Goal: Information Seeking & Learning: Understand process/instructions

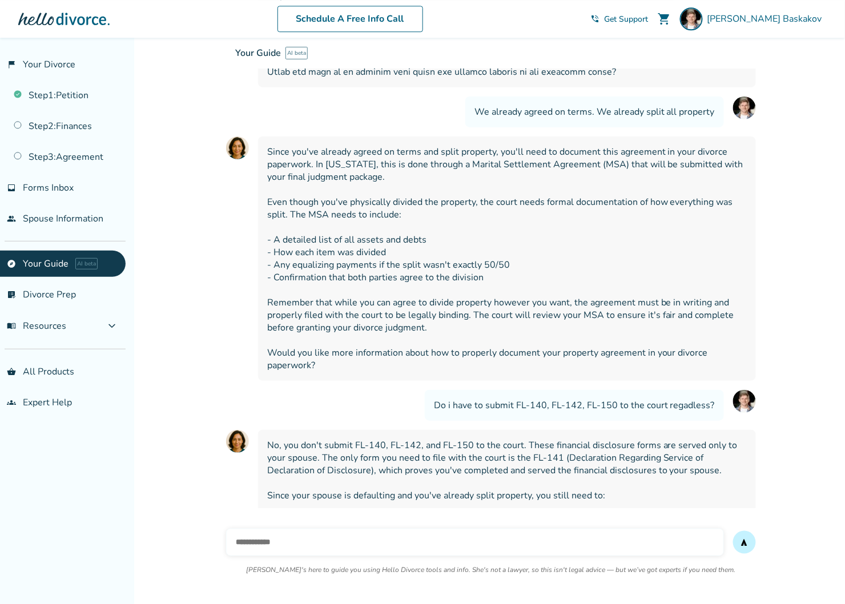
scroll to position [4947, 0]
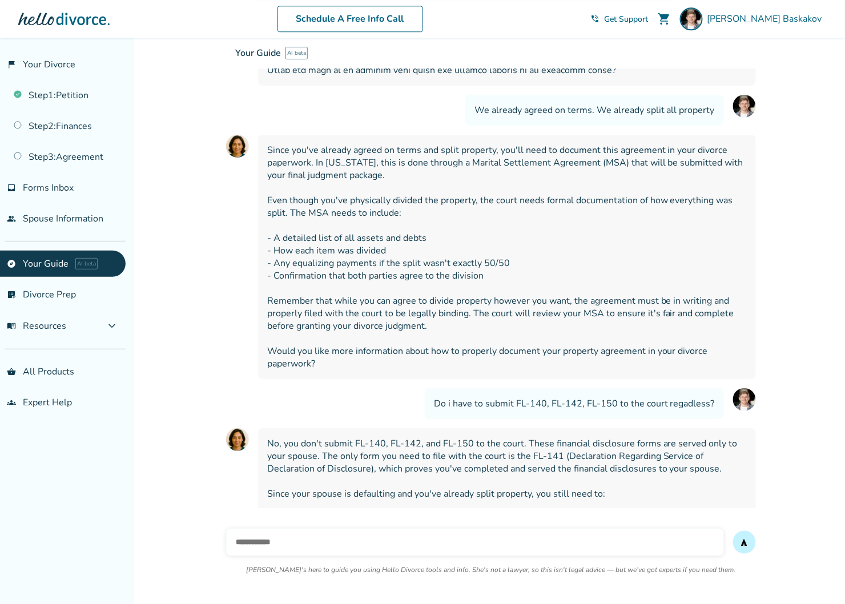
click at [388, 544] on input "text" at bounding box center [475, 542] width 498 height 27
type input "**********"
click at [733, 531] on button "send" at bounding box center [744, 542] width 23 height 23
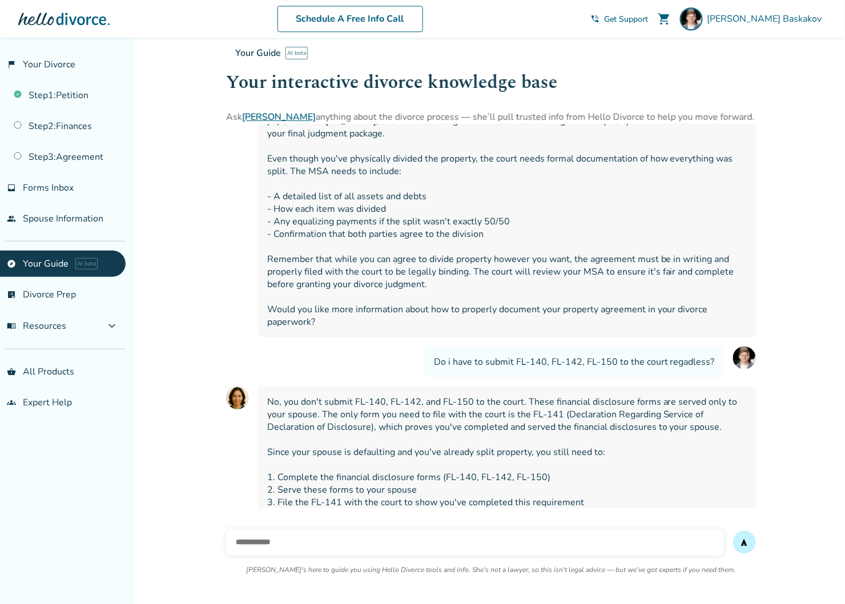
scroll to position [5027, 0]
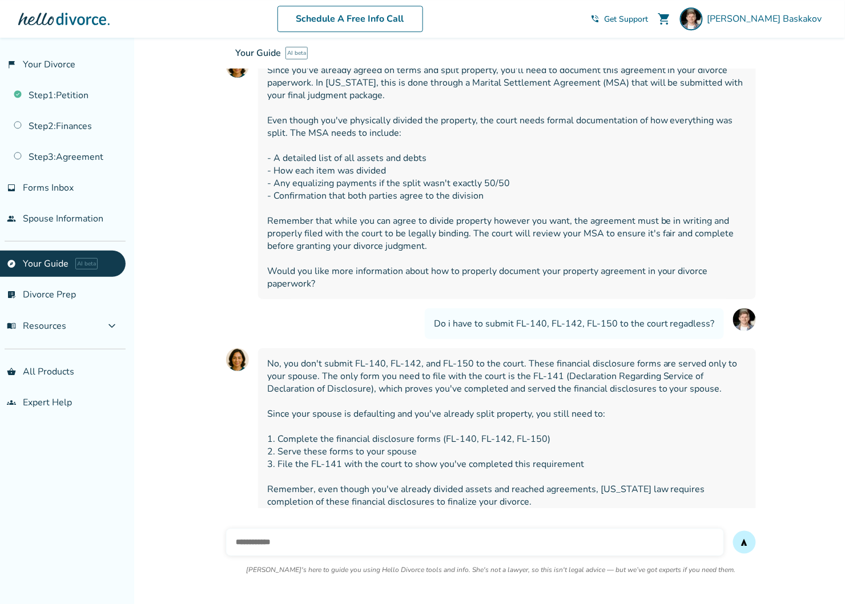
click at [376, 548] on input "text" at bounding box center [475, 542] width 498 height 27
type input "**********"
click at [733, 531] on button "send" at bounding box center [744, 542] width 23 height 23
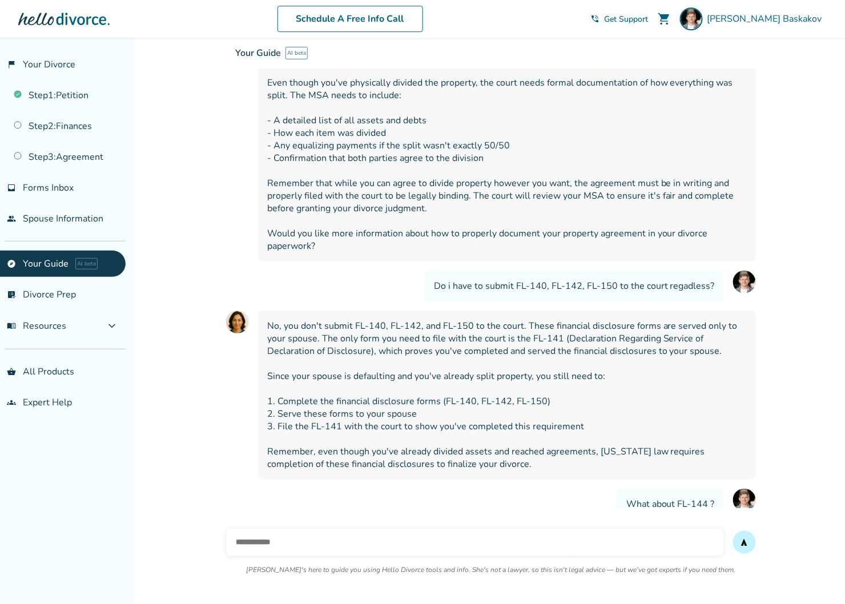
scroll to position [5106, 0]
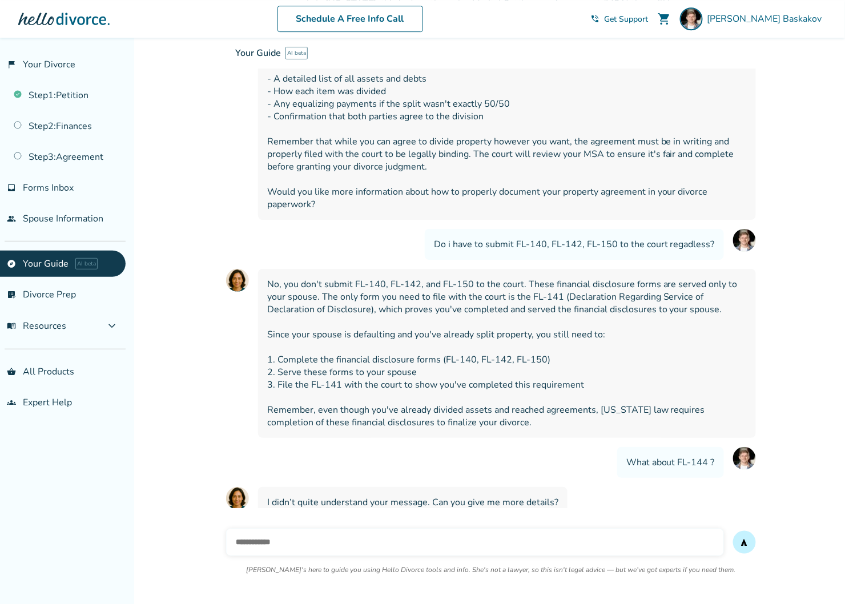
click at [344, 546] on input "text" at bounding box center [475, 542] width 498 height 27
type input "**********"
click at [733, 531] on button "send" at bounding box center [744, 542] width 23 height 23
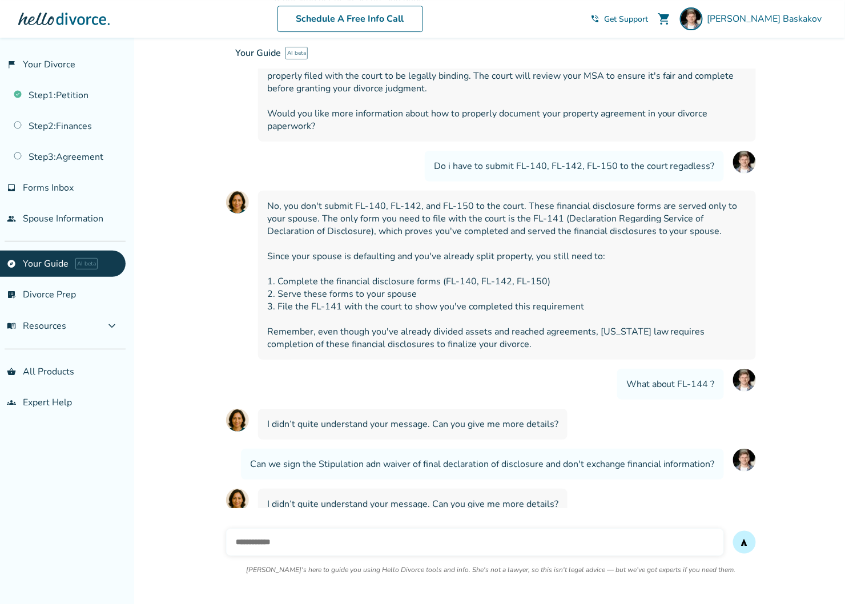
scroll to position [5185, 0]
drag, startPoint x: 530, startPoint y: 131, endPoint x: 560, endPoint y: 129, distance: 30.3
click at [560, 199] on span "No, you don't submit FL-140, FL-142, and FL-150 to the court. These financial d…" at bounding box center [507, 274] width 480 height 151
copy span "FL-141"
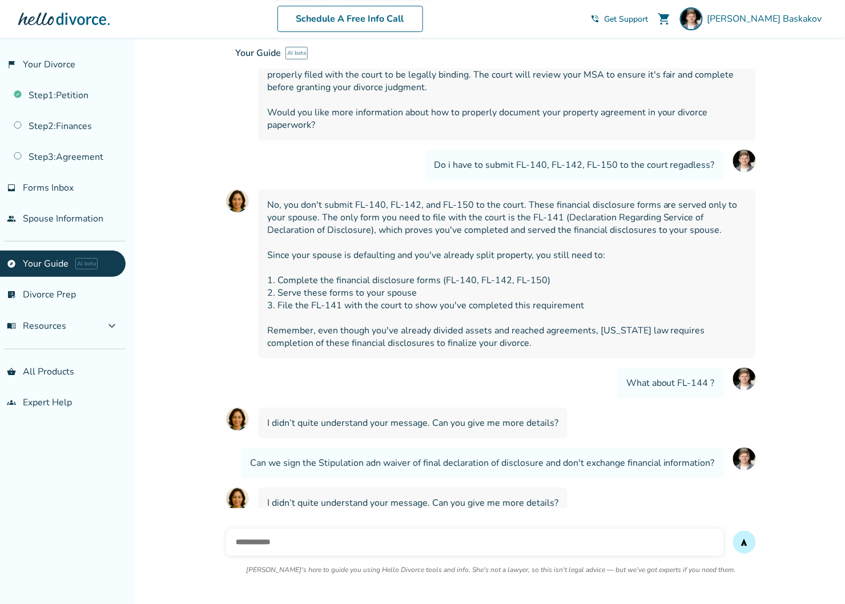
click at [283, 540] on input "text" at bounding box center [475, 542] width 498 height 27
type input "*"
type input "**********"
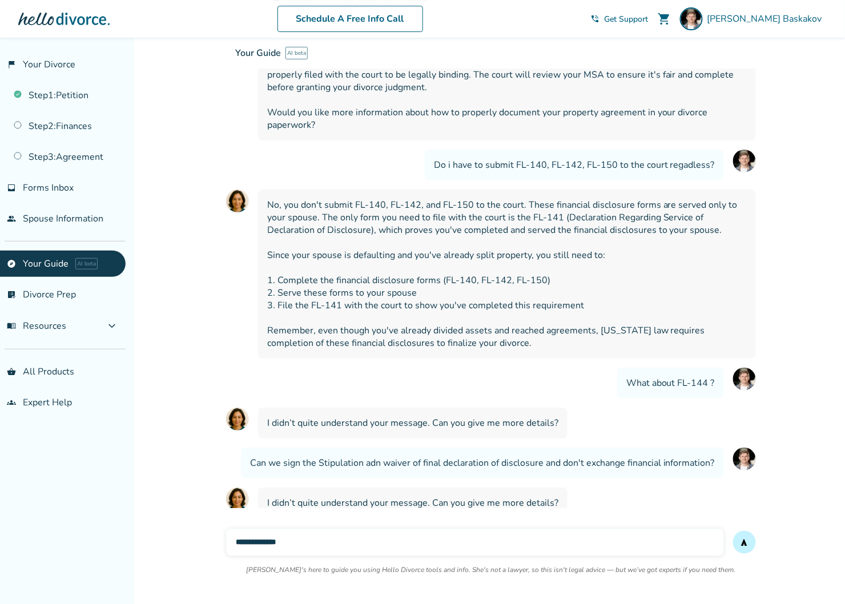
click at [733, 531] on button "send" at bounding box center [744, 542] width 23 height 23
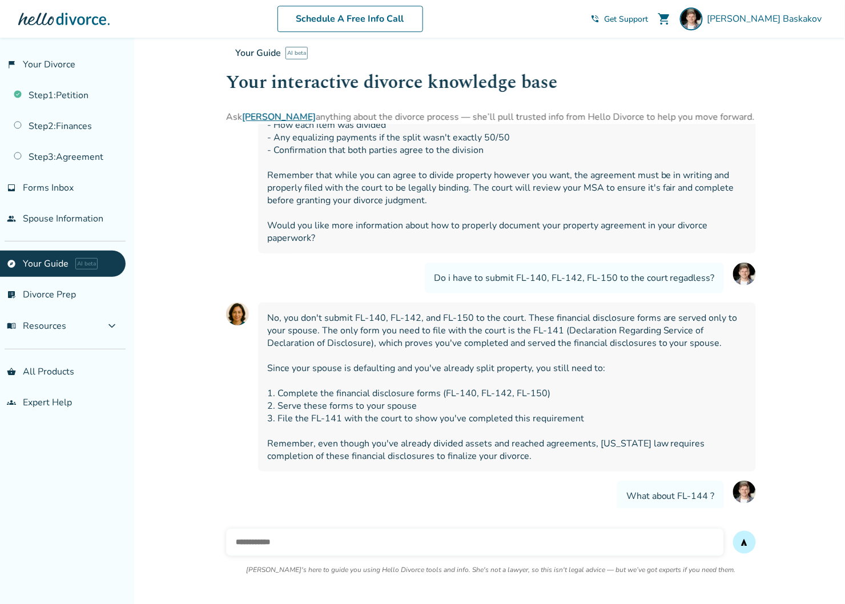
scroll to position [5072, 0]
click at [60, 123] on link "Step 2 : Finances" at bounding box center [63, 126] width 126 height 26
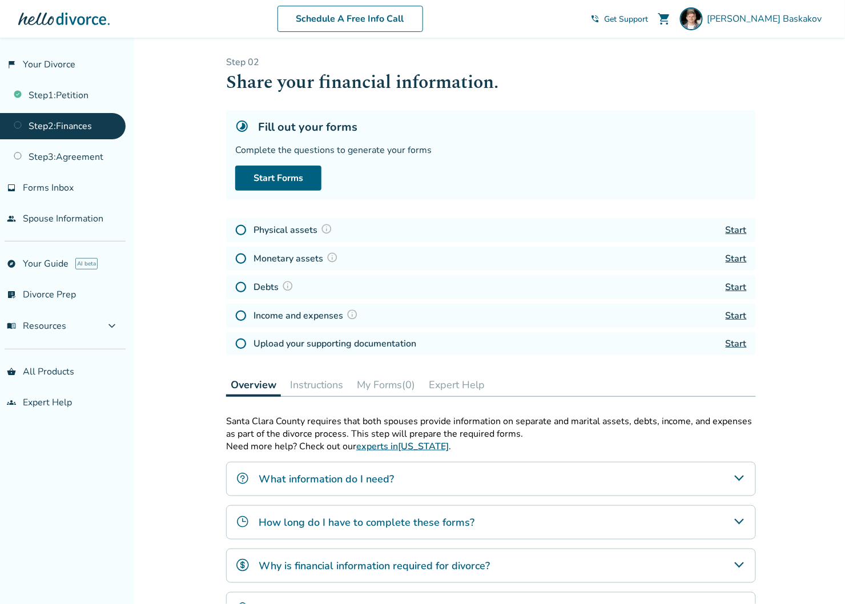
click at [320, 386] on button "Instructions" at bounding box center [317, 385] width 62 height 23
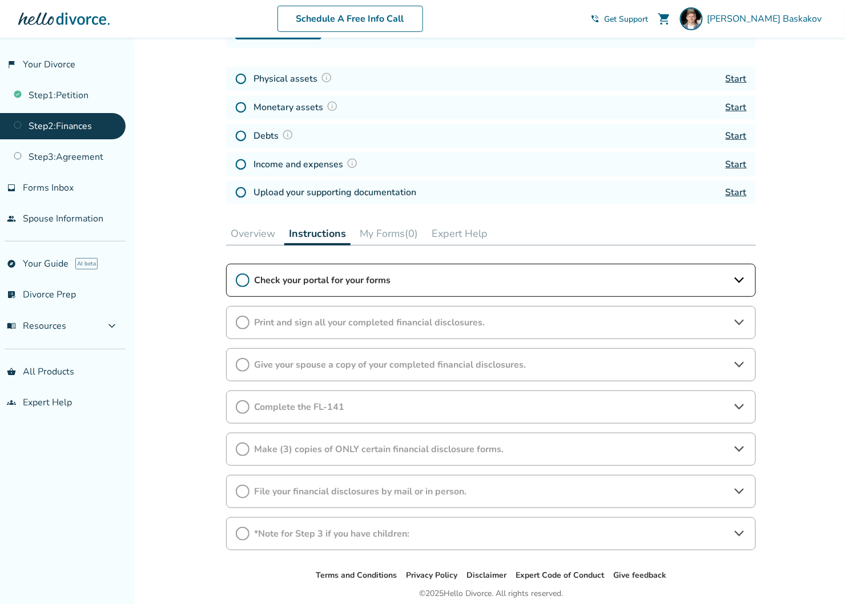
scroll to position [191, 0]
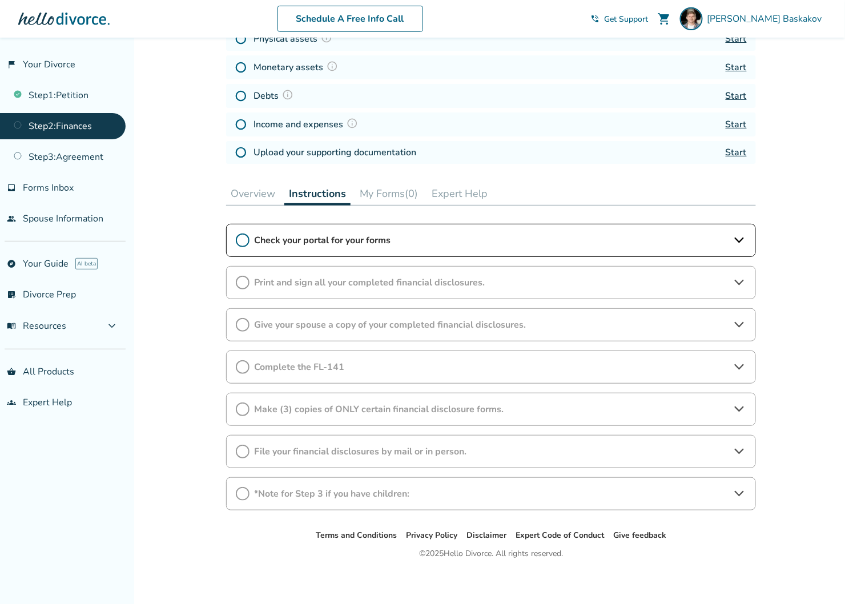
click at [387, 367] on span "Complete the FL-141" at bounding box center [491, 367] width 474 height 13
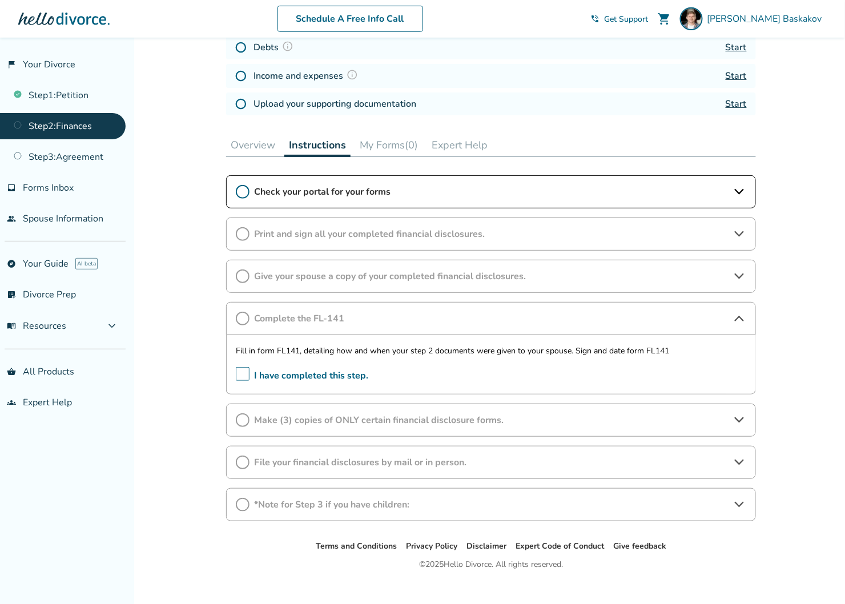
scroll to position [251, 0]
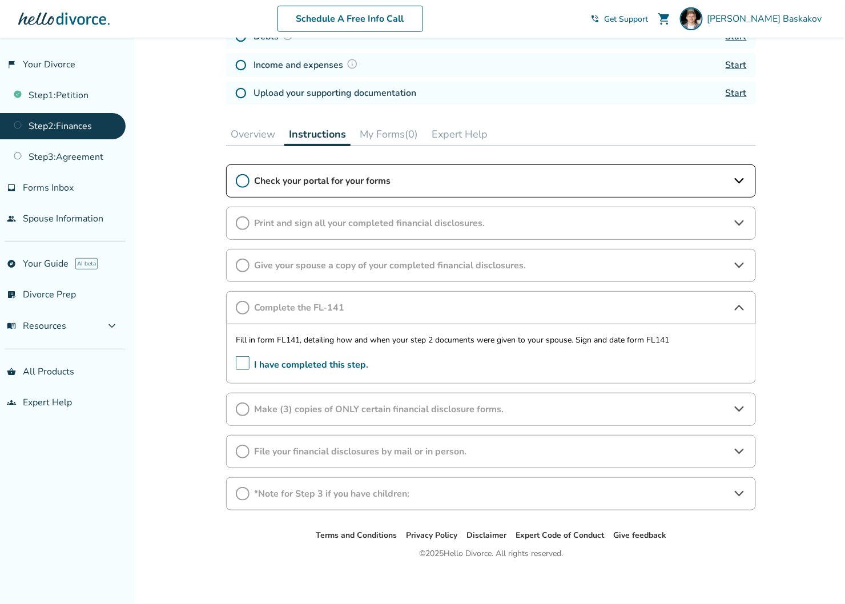
click at [238, 359] on span "I have completed this step." at bounding box center [302, 365] width 133 height 18
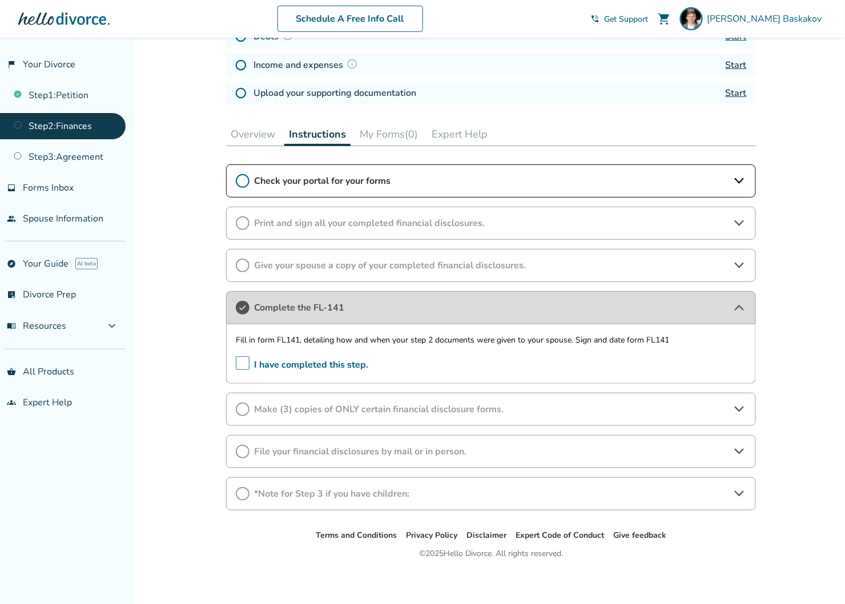
click at [492, 403] on span "Make (3) copies of ONLY certain financial disclosure forms." at bounding box center [491, 409] width 474 height 13
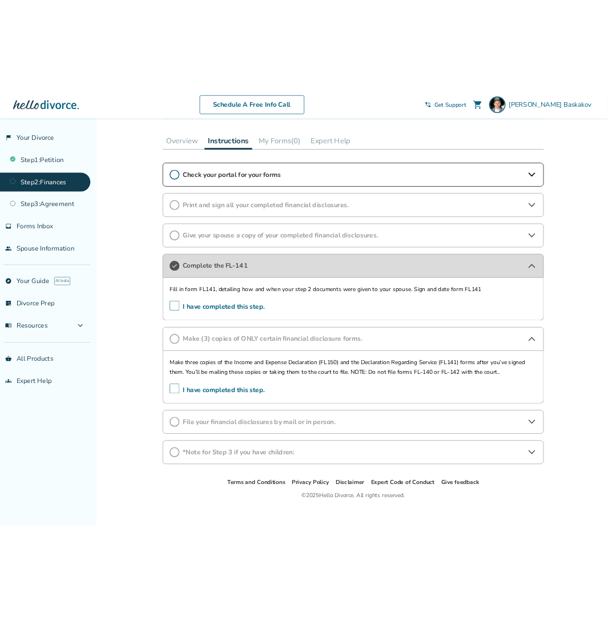
scroll to position [324, 0]
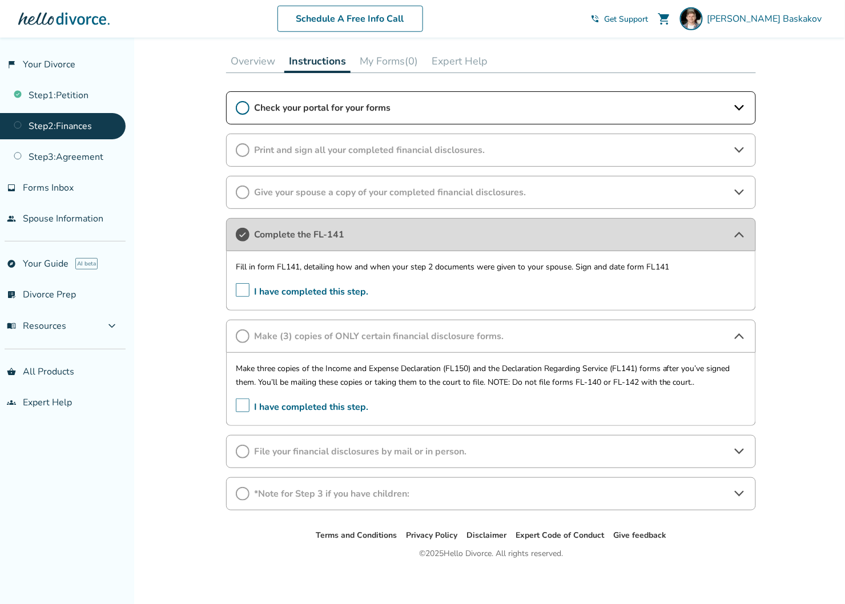
click at [243, 401] on span "I have completed this step." at bounding box center [302, 408] width 133 height 18
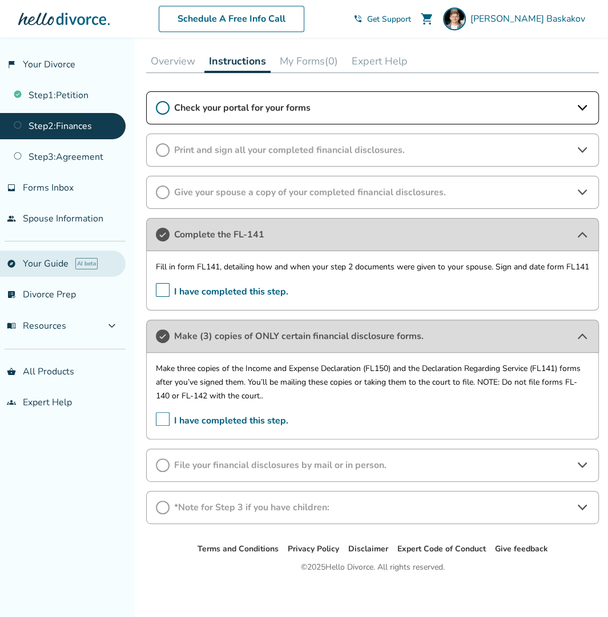
click at [30, 259] on link "explore Your Guide AI beta" at bounding box center [63, 264] width 126 height 26
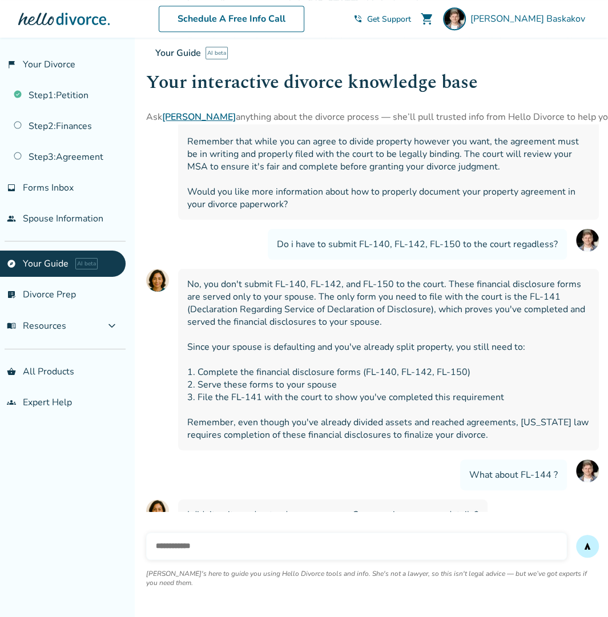
scroll to position [5445, 0]
click at [61, 109] on ul "Step 1 : Petition Step 2 : Finances Step 3 : Agreement" at bounding box center [63, 124] width 126 height 93
click at [58, 115] on link "Step 2 : Finances" at bounding box center [63, 126] width 126 height 26
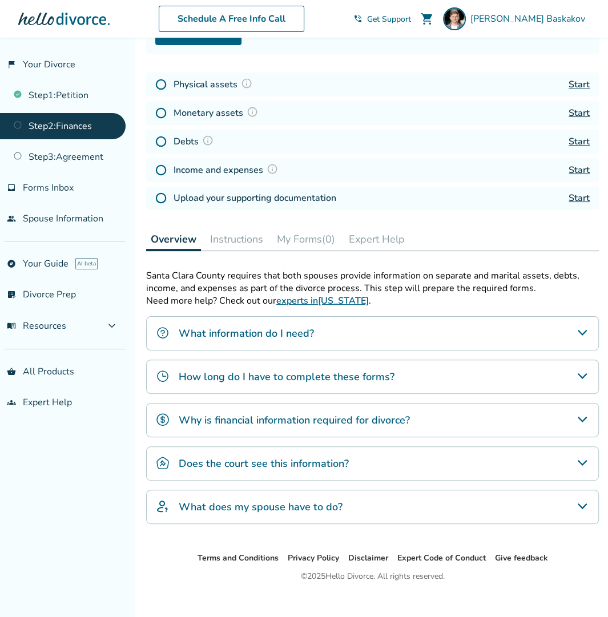
scroll to position [155, 0]
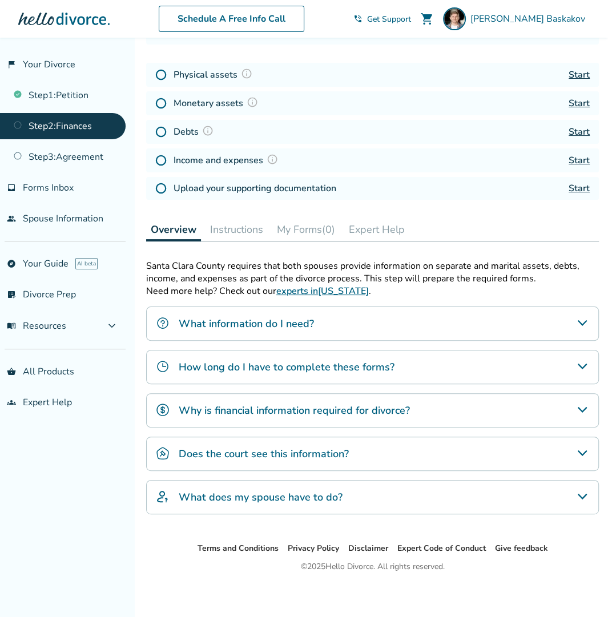
click at [239, 226] on button "Instructions" at bounding box center [237, 229] width 62 height 23
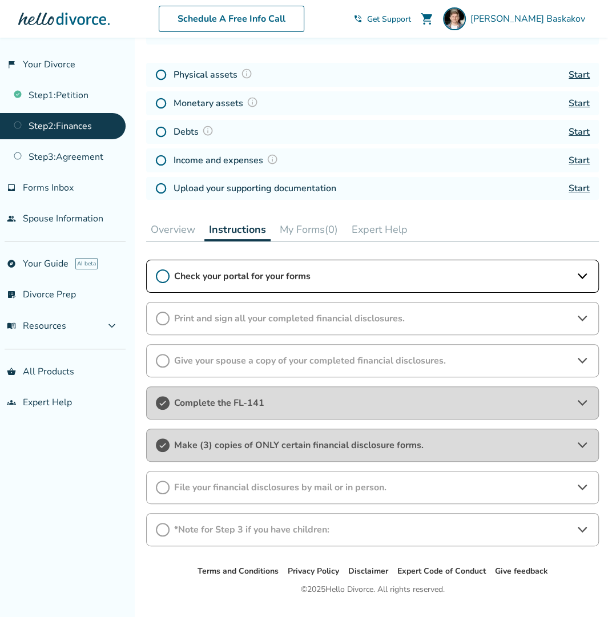
click at [286, 312] on span "Print and sign all your completed financial disclosures." at bounding box center [372, 318] width 397 height 13
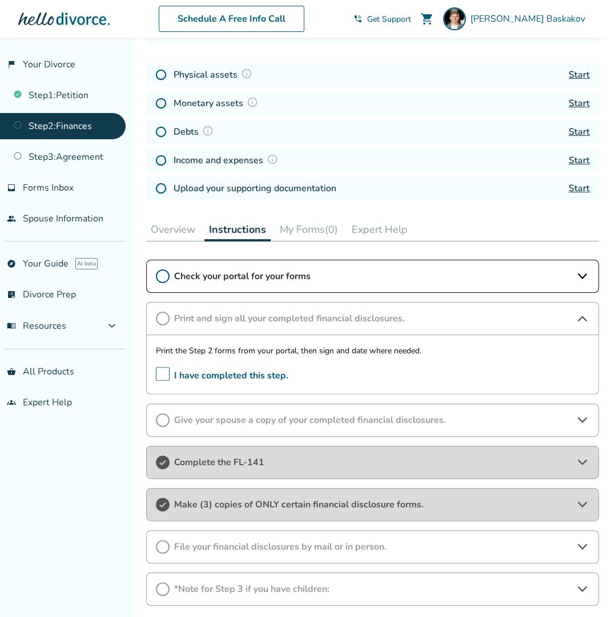
click at [159, 370] on span "I have completed this step." at bounding box center [222, 376] width 133 height 18
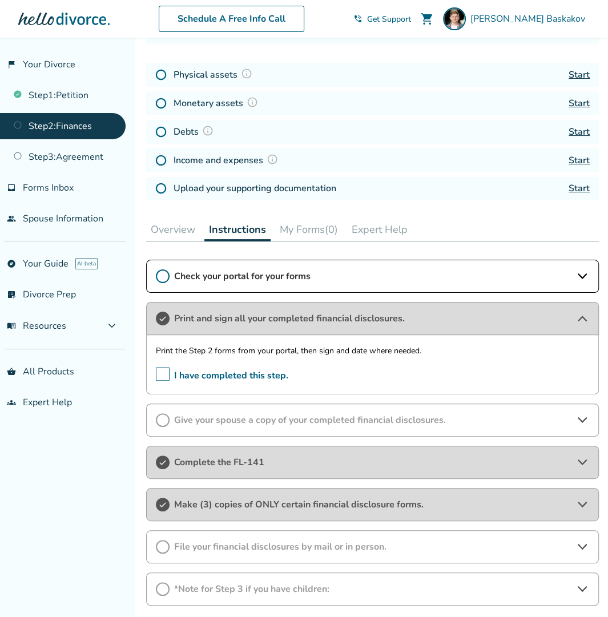
click at [244, 418] on span "Give your spouse a copy of your completed financial disclosures." at bounding box center [372, 420] width 397 height 13
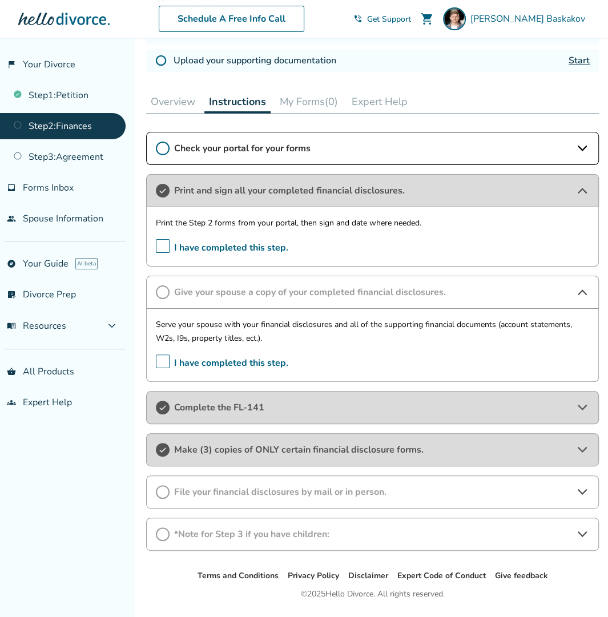
scroll to position [283, 0]
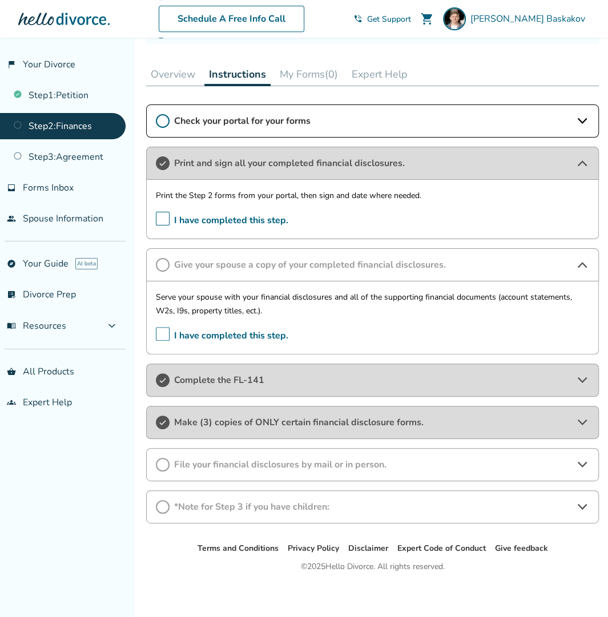
click at [252, 459] on span "File your financial disclosures by mail or in person." at bounding box center [372, 465] width 397 height 13
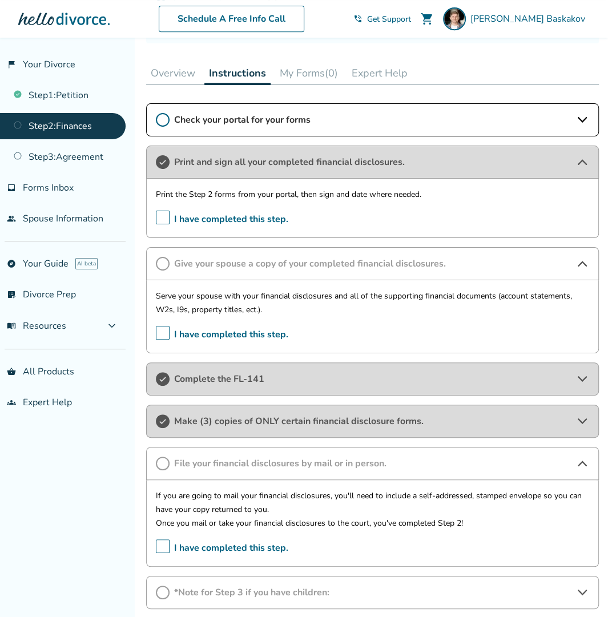
scroll to position [312, 0]
click at [261, 418] on span "Make (3) copies of ONLY certain financial disclosure forms." at bounding box center [372, 421] width 397 height 13
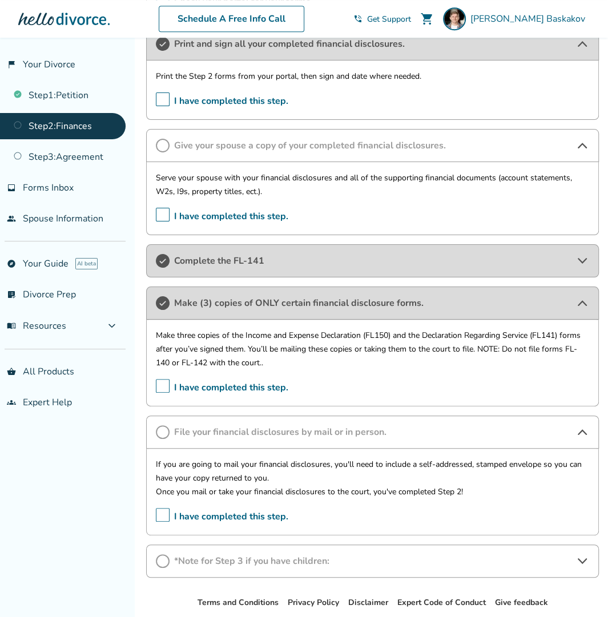
scroll to position [430, 0]
